Goal: Transaction & Acquisition: Download file/media

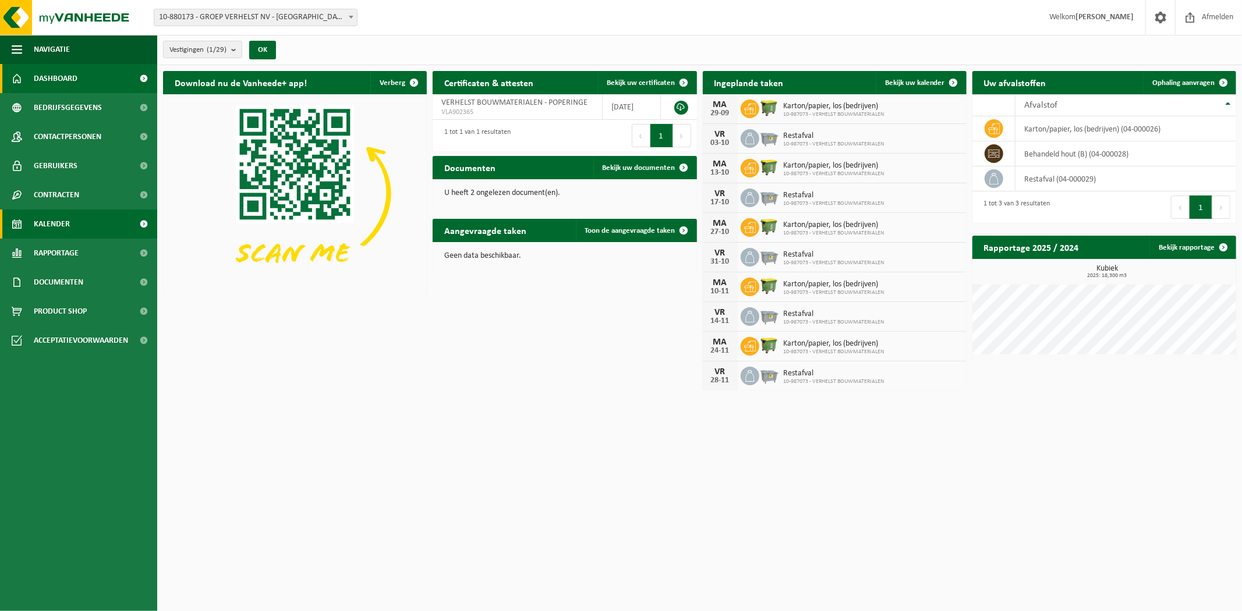
click at [52, 218] on span "Kalender" at bounding box center [52, 224] width 36 height 29
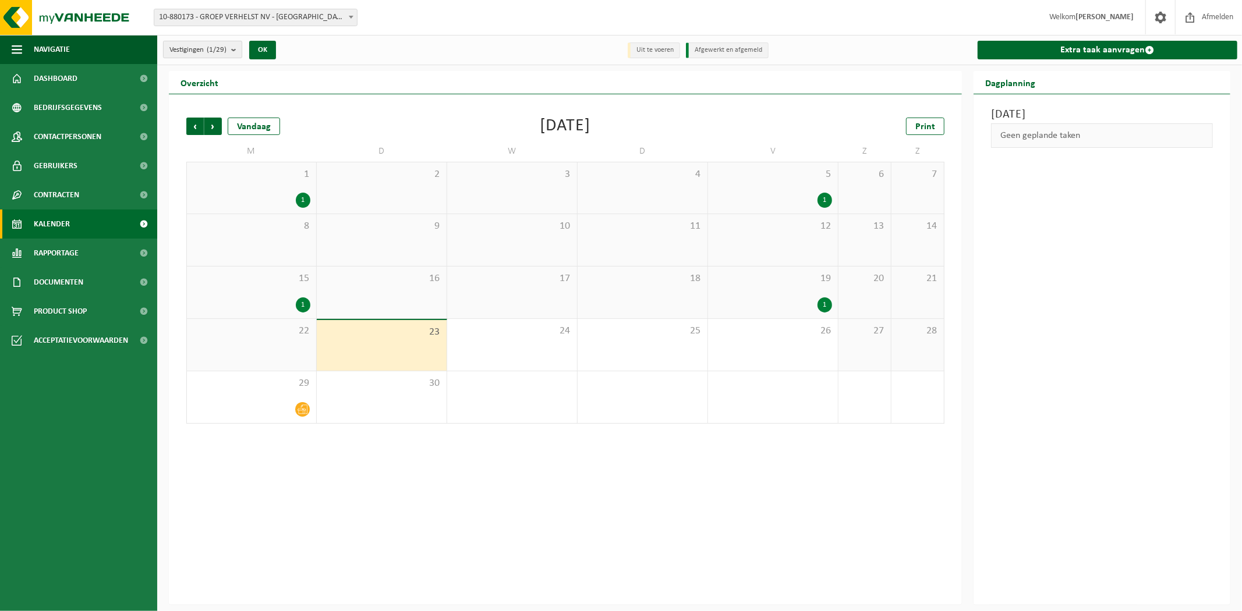
click at [205, 41] on span "Vestigingen (1/29)" at bounding box center [197, 49] width 57 height 17
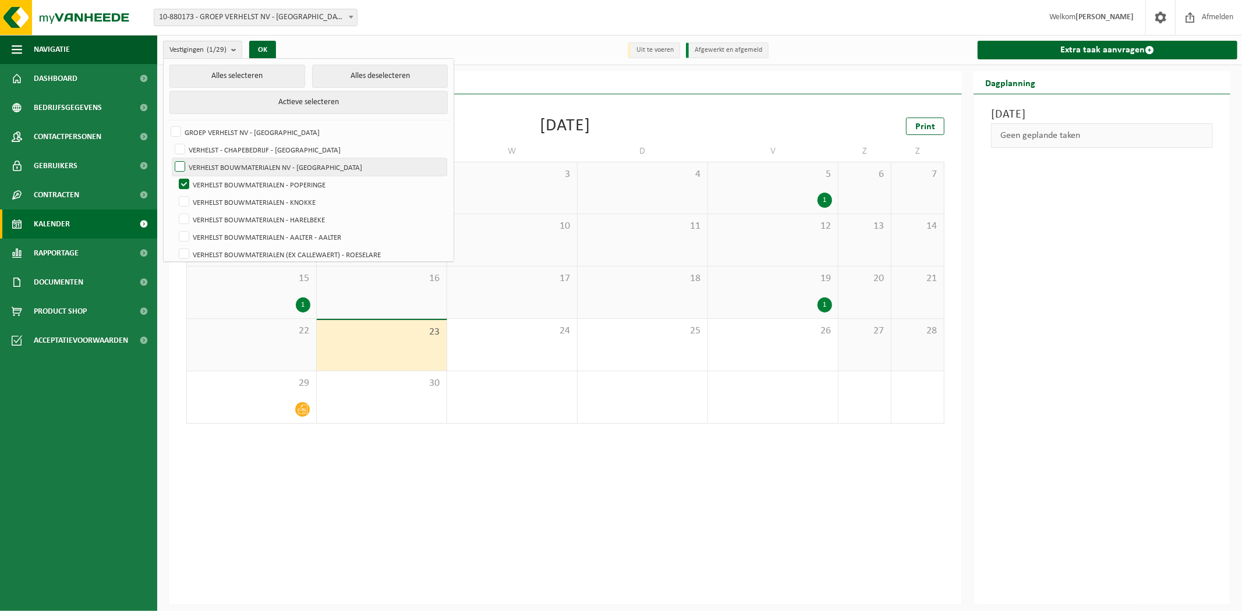
click at [268, 173] on label "VERHELST BOUWMATERIALEN NV - [GEOGRAPHIC_DATA]" at bounding box center [309, 166] width 274 height 17
click at [171, 158] on input "VERHELST BOUWMATERIALEN NV - [GEOGRAPHIC_DATA]" at bounding box center [170, 158] width 1 height 1
checkbox input "true"
click at [265, 179] on label "VERHELST BOUWMATERIALEN - POPERINGE" at bounding box center [311, 184] width 271 height 17
click at [175, 176] on input "VERHELST BOUWMATERIALEN - POPERINGE" at bounding box center [174, 175] width 1 height 1
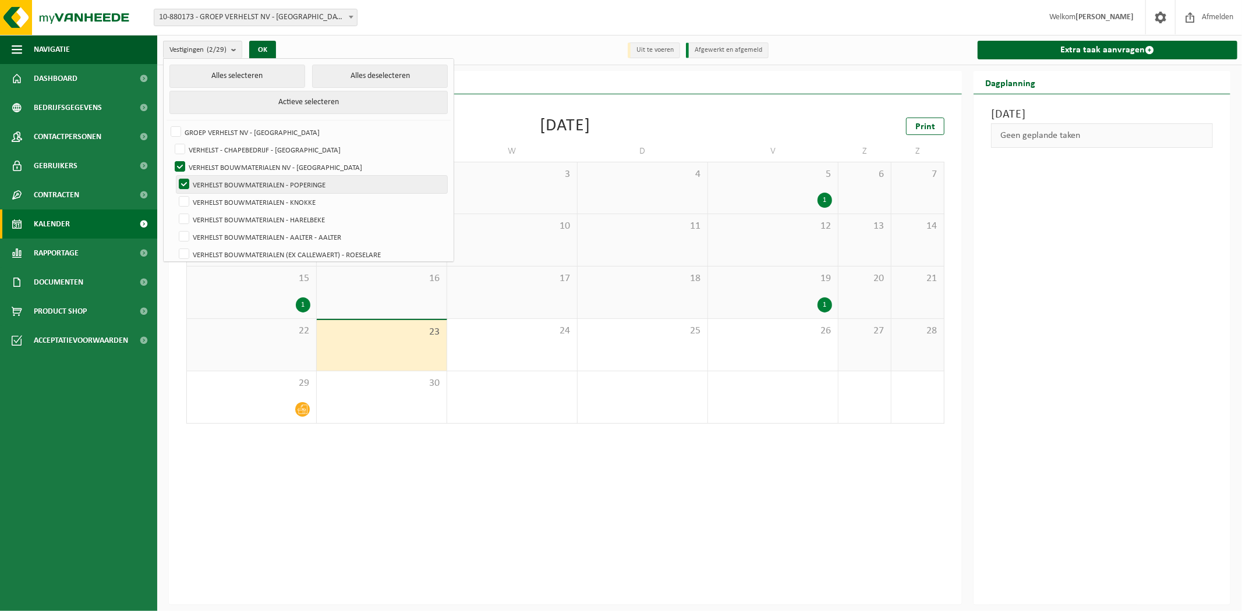
checkbox input "false"
click at [265, 161] on label "VERHELST BOUWMATERIALEN NV - [GEOGRAPHIC_DATA]" at bounding box center [309, 166] width 274 height 17
click at [171, 158] on input "VERHELST BOUWMATERIALEN NV - [GEOGRAPHIC_DATA]" at bounding box center [170, 158] width 1 height 1
checkbox input "false"
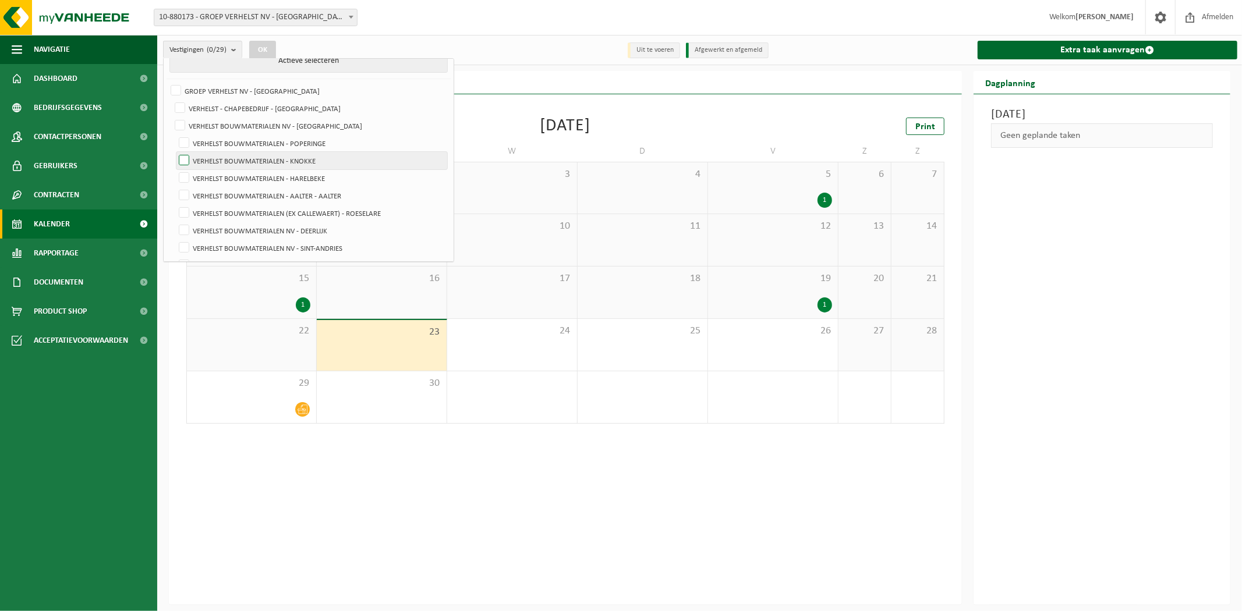
scroll to position [65, 0]
click at [320, 169] on label "VERHELST BOUWMATERIALEN - AALTER - AALTER" at bounding box center [311, 172] width 271 height 17
click at [175, 164] on input "VERHELST BOUWMATERIALEN - AALTER - AALTER" at bounding box center [174, 163] width 1 height 1
checkbox input "true"
click at [267, 54] on button "OK" at bounding box center [262, 50] width 27 height 19
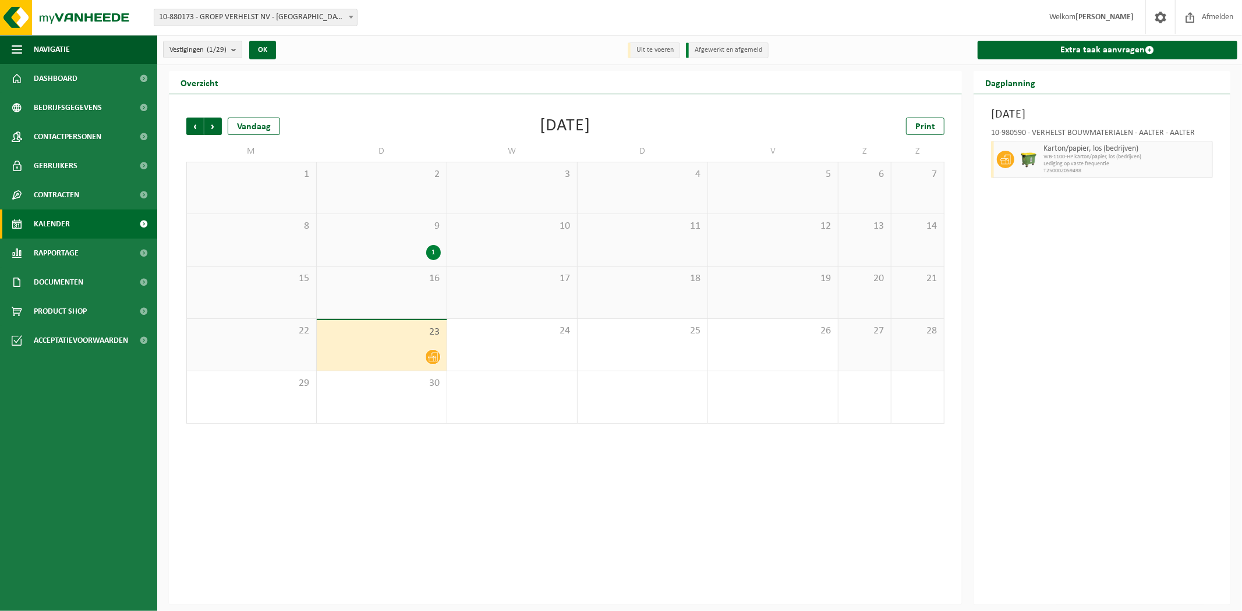
click at [357, 246] on div "1" at bounding box center [382, 252] width 118 height 15
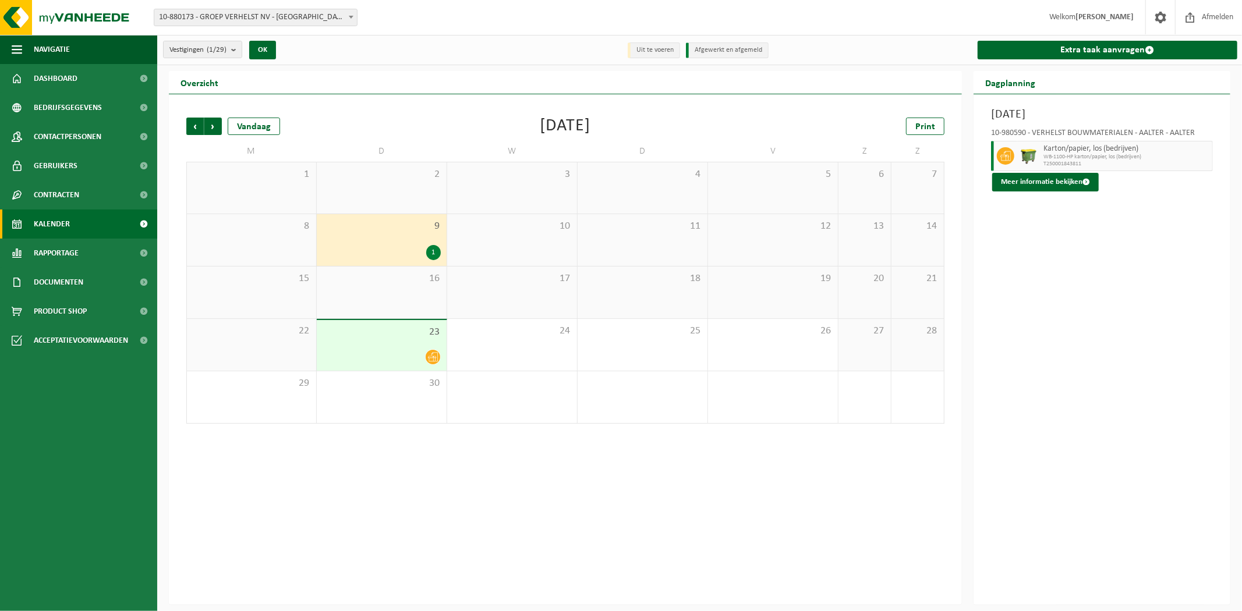
click at [353, 328] on span "23" at bounding box center [382, 332] width 118 height 13
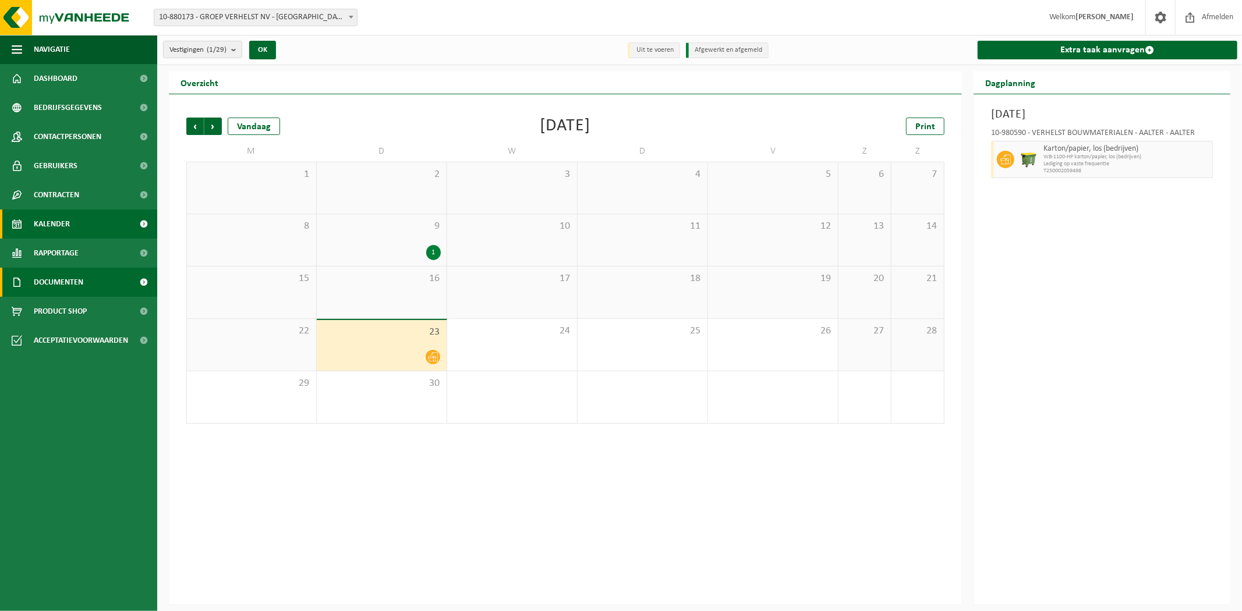
click at [61, 282] on span "Documenten" at bounding box center [58, 282] width 49 height 29
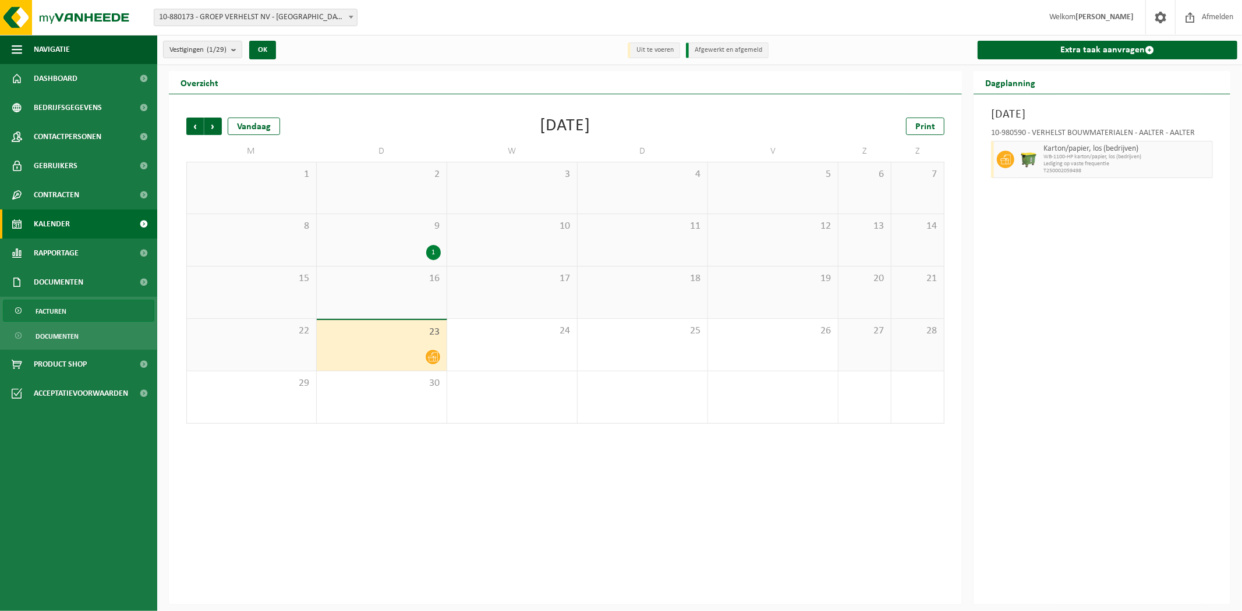
click at [61, 318] on span "Facturen" at bounding box center [51, 311] width 31 height 22
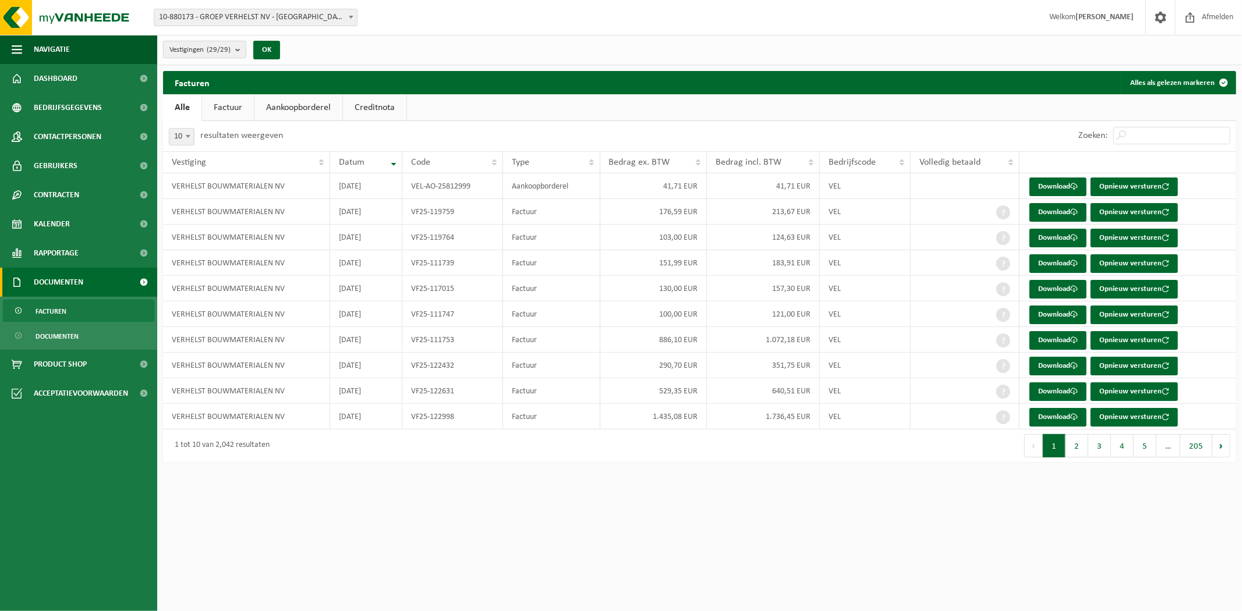
click at [220, 49] on count "(29/29)" at bounding box center [219, 50] width 24 height 8
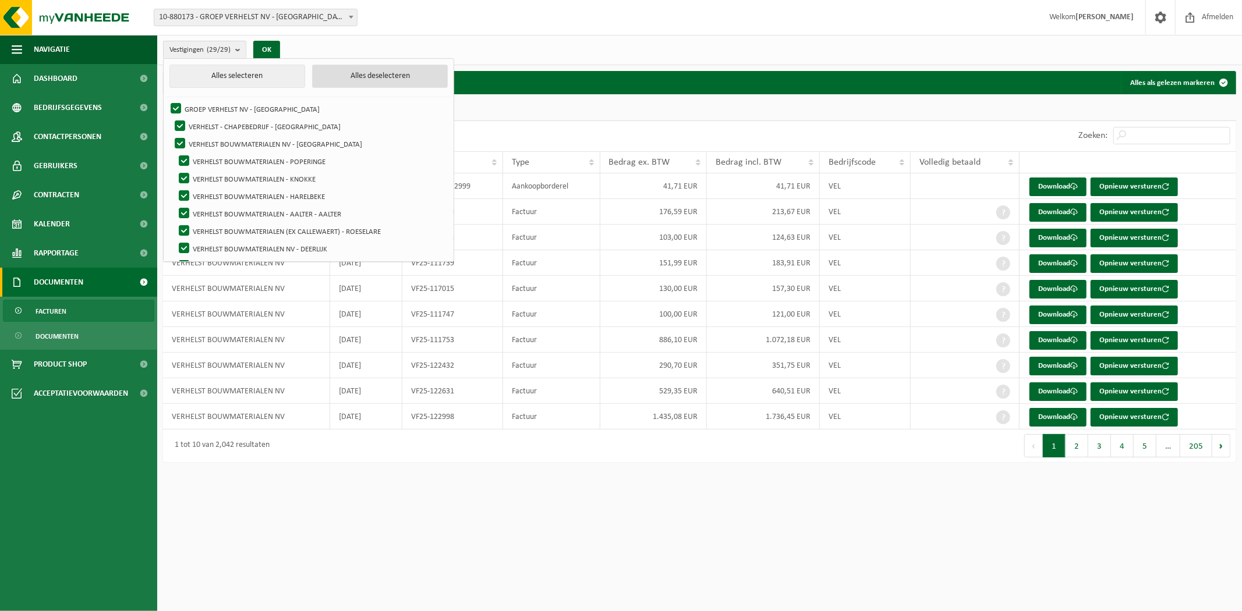
click at [363, 80] on button "Alles deselecteren" at bounding box center [380, 76] width 136 height 23
checkbox input "false"
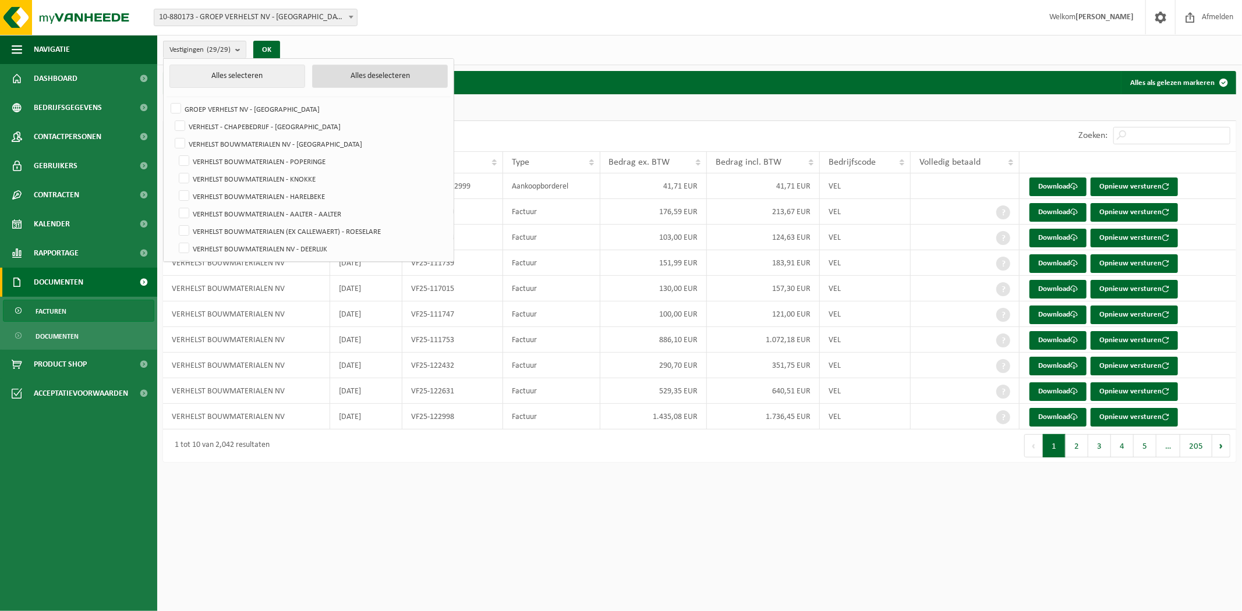
checkbox input "false"
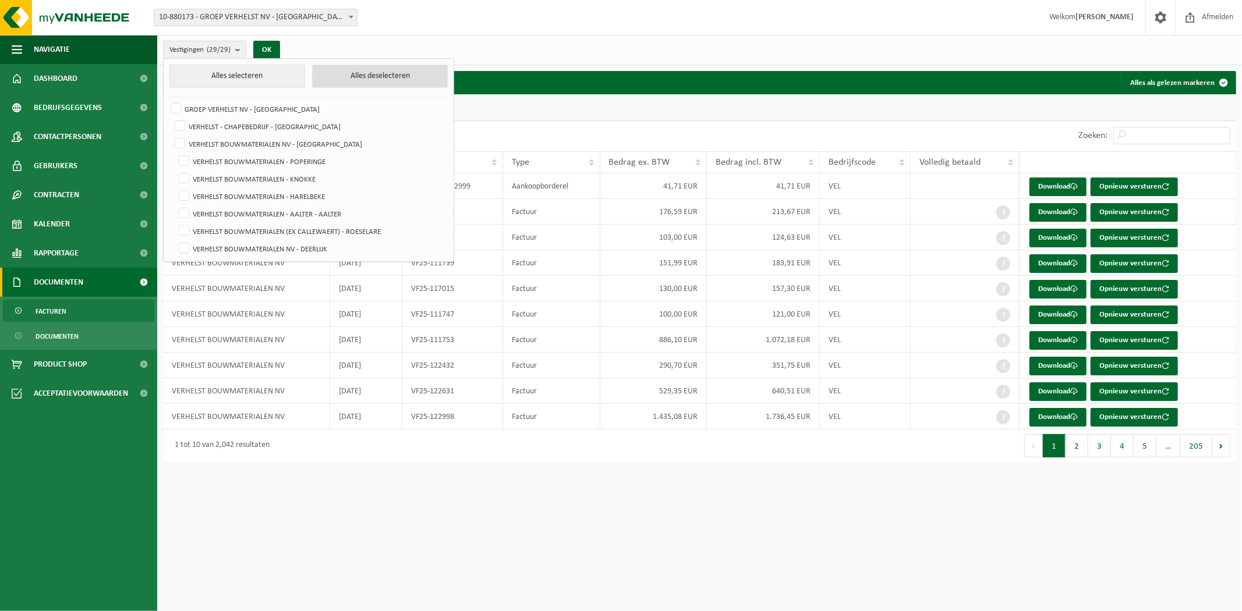
checkbox input "false"
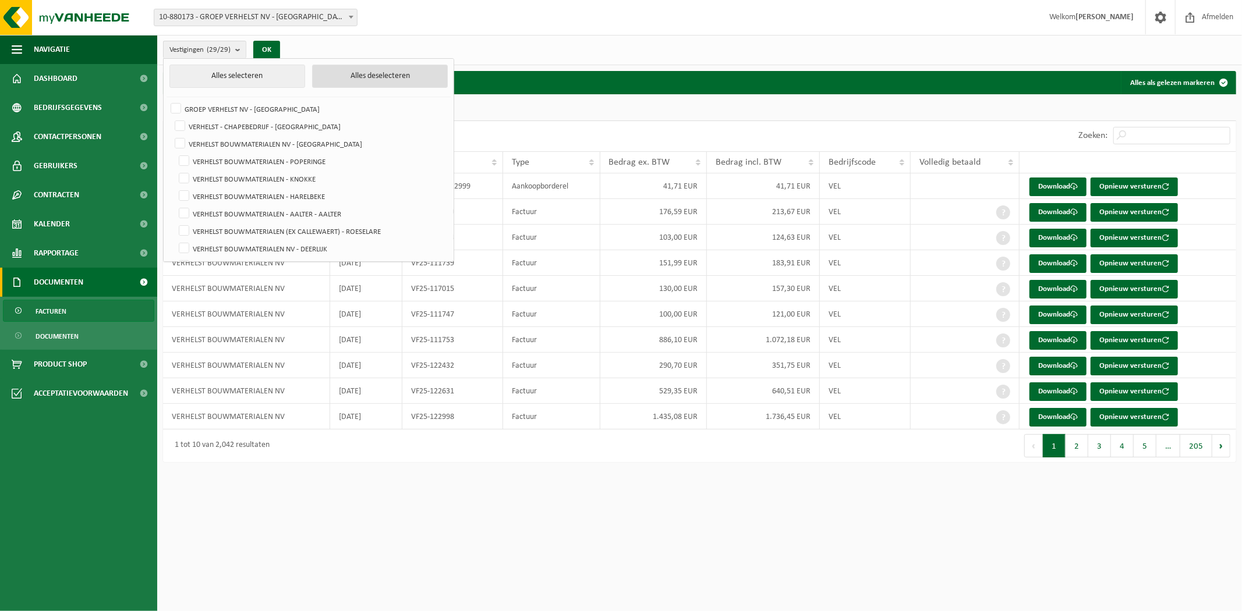
checkbox input "false"
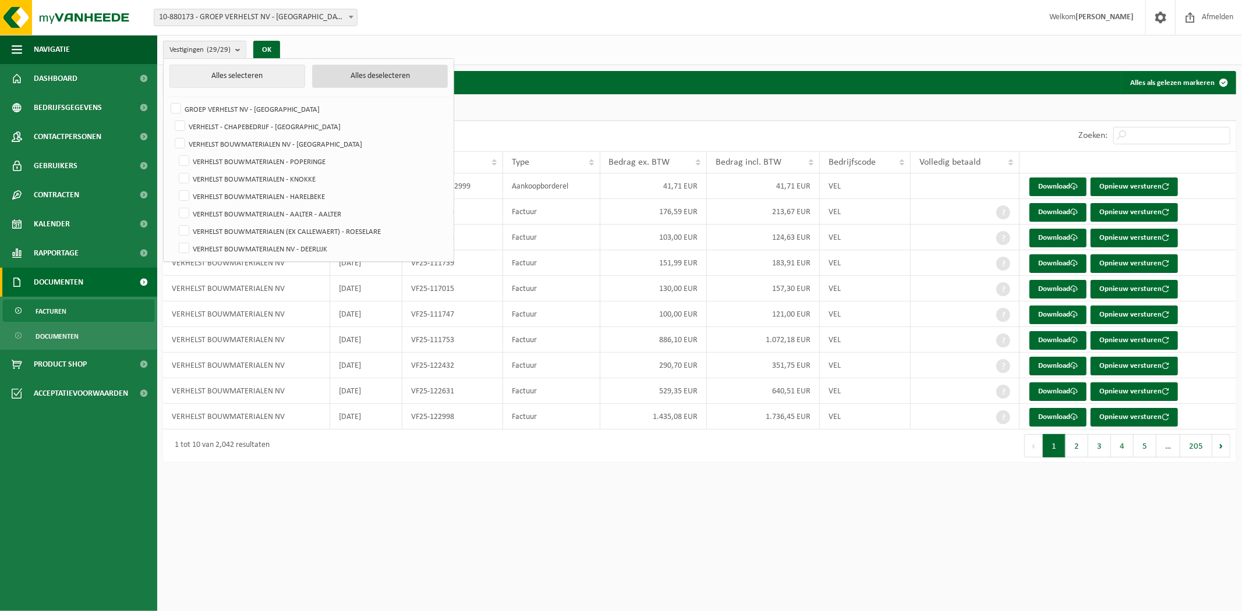
checkbox input "false"
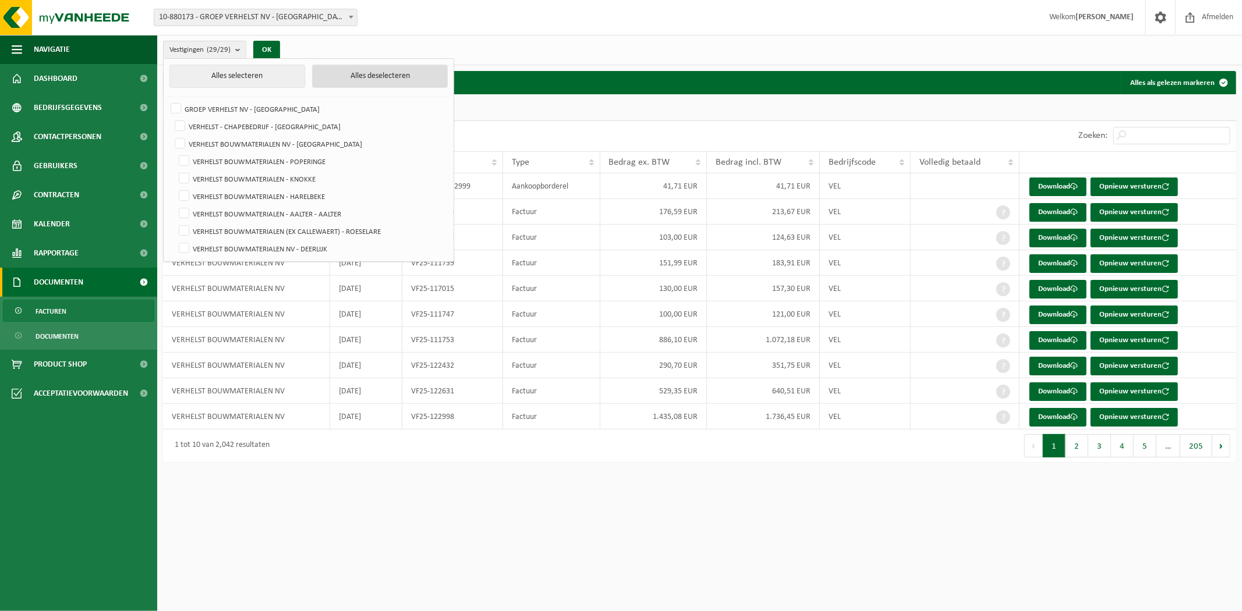
checkbox input "false"
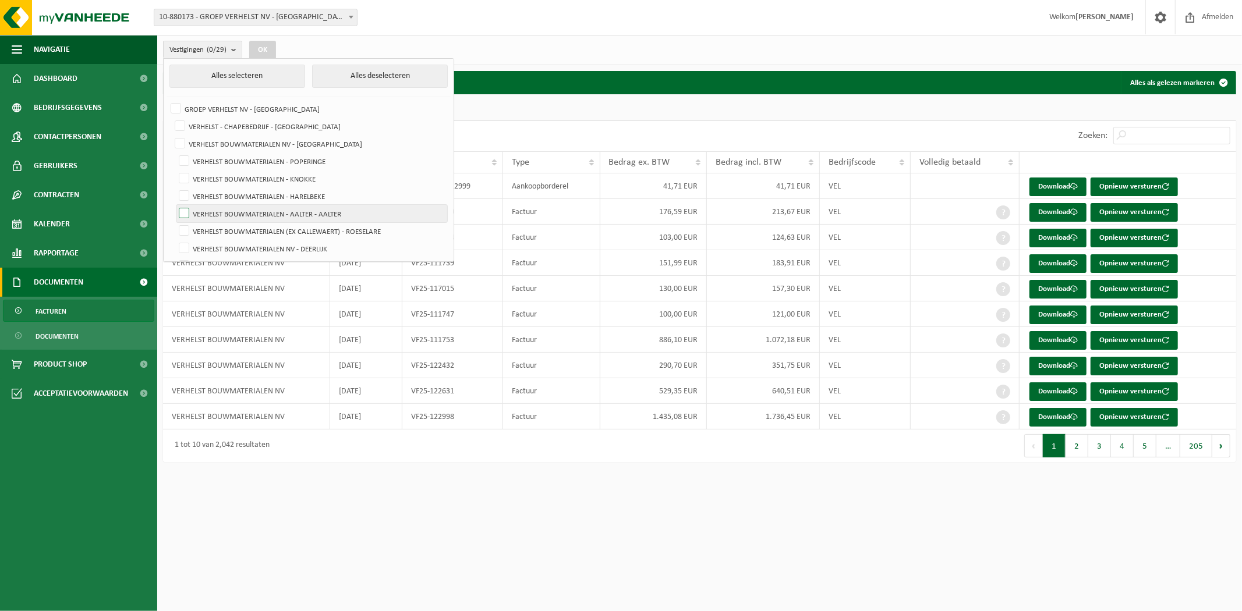
click at [304, 205] on label "VERHELST BOUWMATERIALEN - AALTER - AALTER" at bounding box center [311, 213] width 271 height 17
click at [175, 204] on input "VERHELST BOUWMATERIALEN - AALTER - AALTER" at bounding box center [174, 204] width 1 height 1
checkbox input "true"
click at [268, 47] on button "OK" at bounding box center [262, 50] width 27 height 19
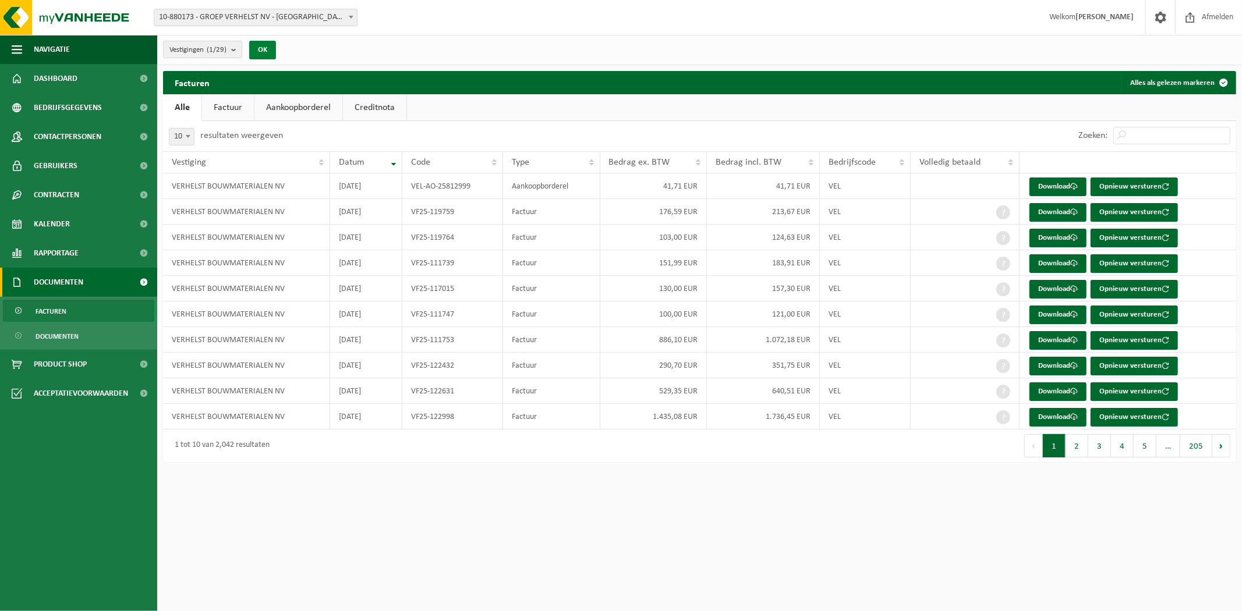
click at [272, 54] on button "OK" at bounding box center [262, 50] width 27 height 19
click at [1154, 143] on input "Zoeken:" at bounding box center [1171, 135] width 117 height 17
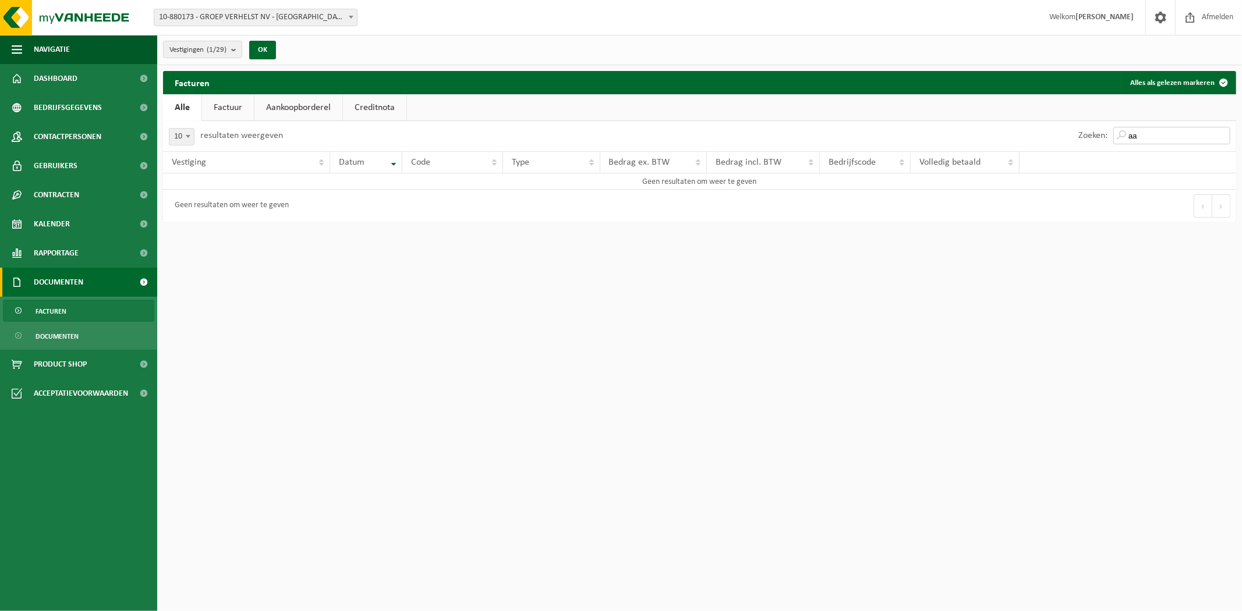
type input "a"
click at [227, 105] on link "Factuur" at bounding box center [228, 107] width 52 height 27
click at [246, 157] on div "Vestiging" at bounding box center [217, 161] width 91 height 9
click at [324, 153] on th "Datum" at bounding box center [327, 161] width 98 height 22
click at [277, 42] on div "OK" at bounding box center [262, 50] width 29 height 19
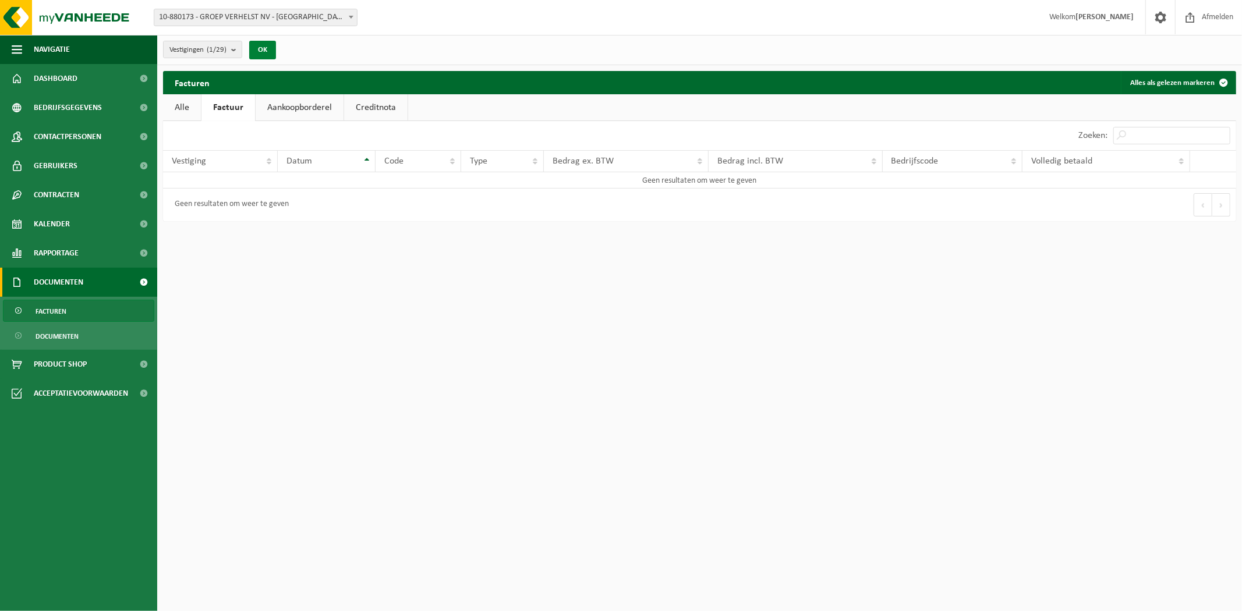
click at [265, 45] on button "OK" at bounding box center [262, 50] width 27 height 19
click at [188, 106] on link "Alle" at bounding box center [182, 107] width 38 height 27
click at [212, 106] on link "Factuur" at bounding box center [228, 107] width 52 height 27
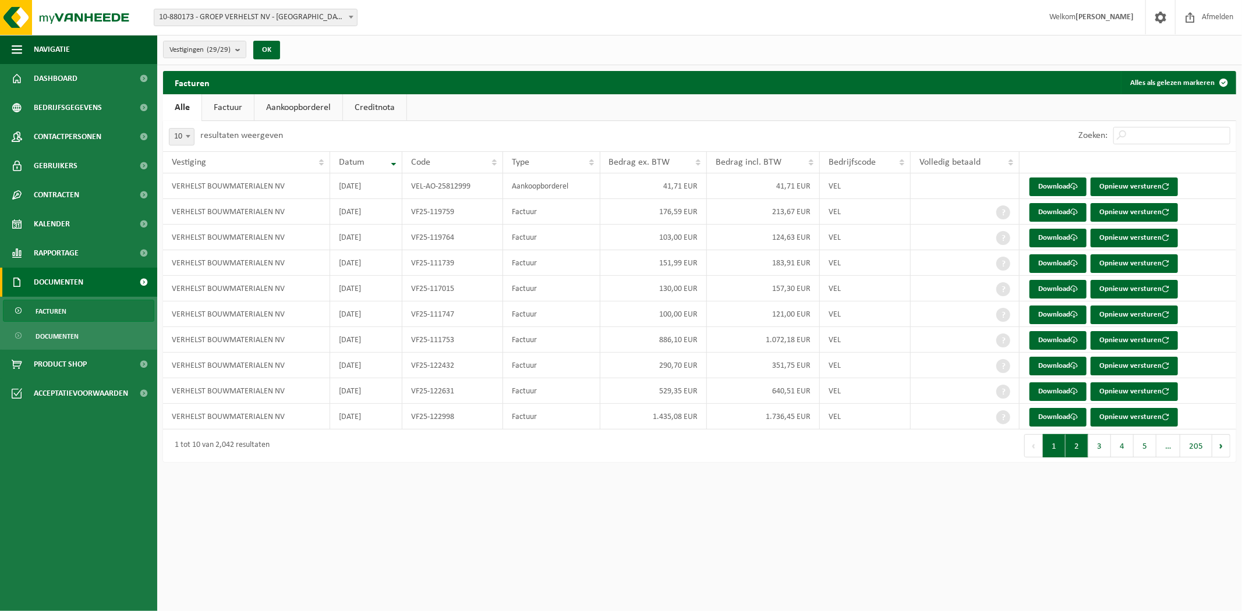
click at [1070, 444] on button "2" at bounding box center [1076, 445] width 23 height 23
click at [207, 109] on link "Factuur" at bounding box center [228, 107] width 52 height 27
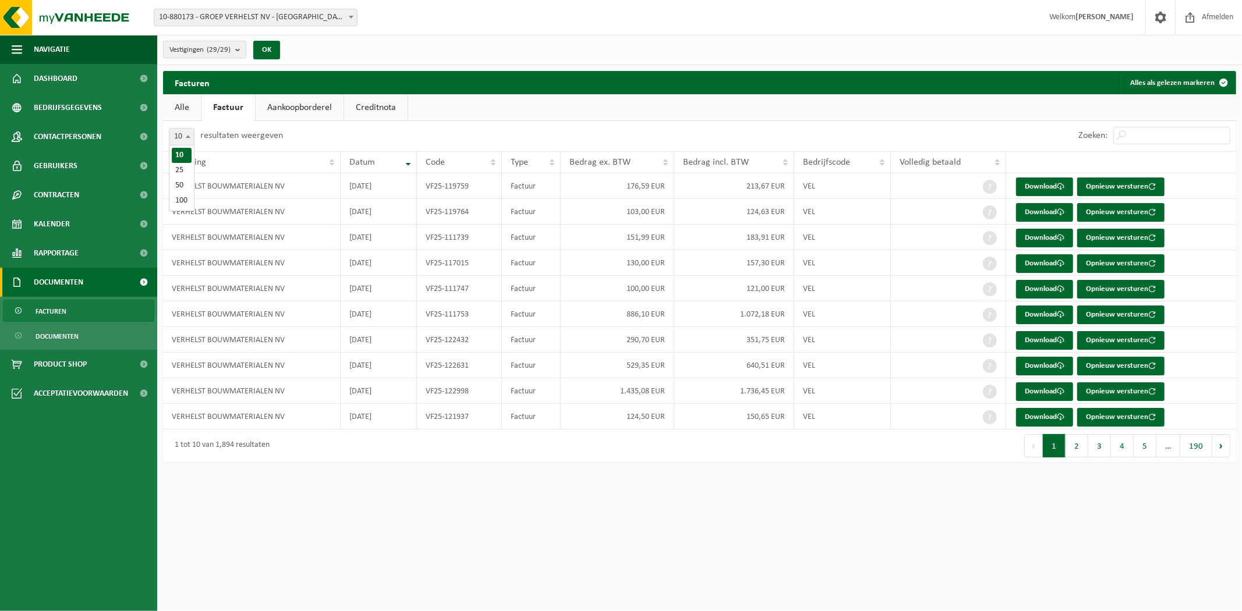
click at [187, 139] on span at bounding box center [188, 136] width 12 height 15
select select "50"
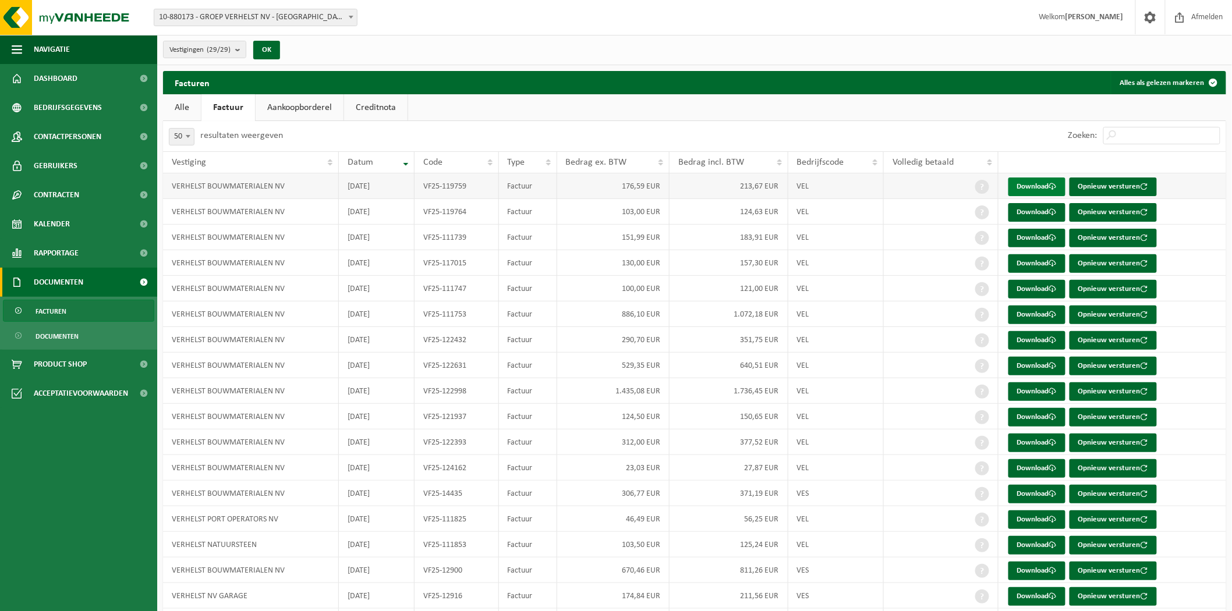
click at [1031, 193] on link "Download" at bounding box center [1036, 187] width 57 height 19
click at [1035, 215] on link "Download" at bounding box center [1036, 212] width 57 height 19
